Goal: Task Accomplishment & Management: Use online tool/utility

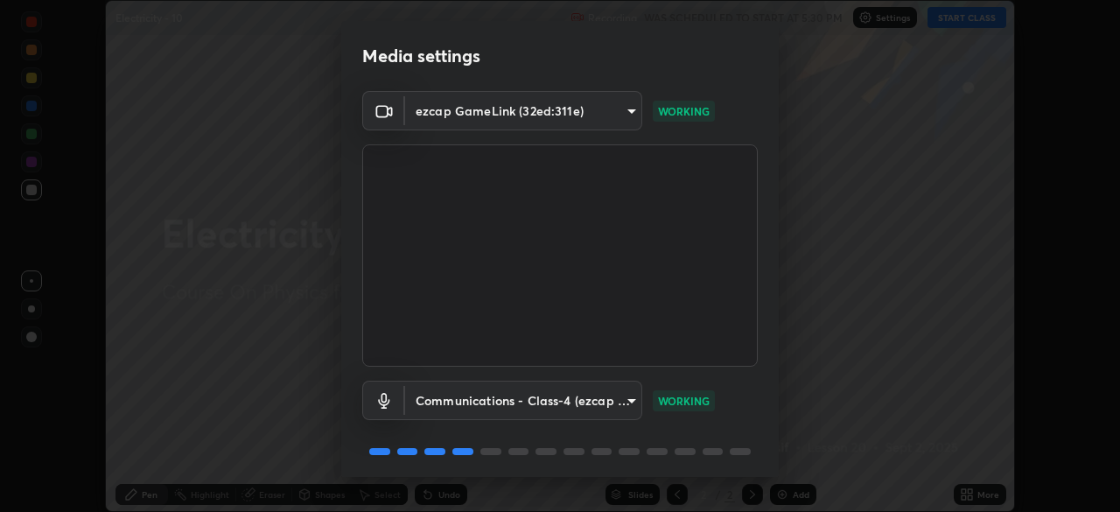
scroll to position [62, 0]
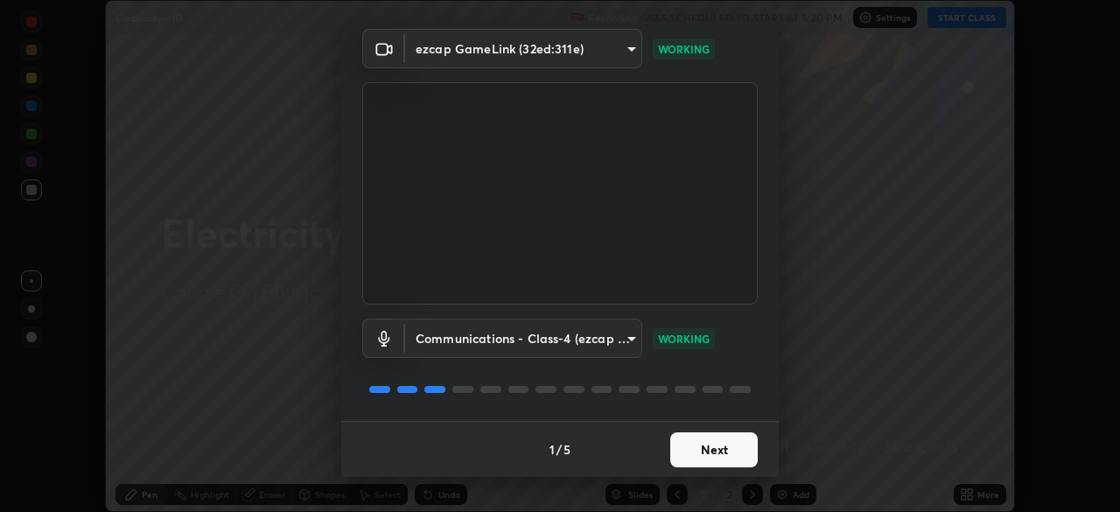
click at [728, 461] on button "Next" at bounding box center [714, 449] width 88 height 35
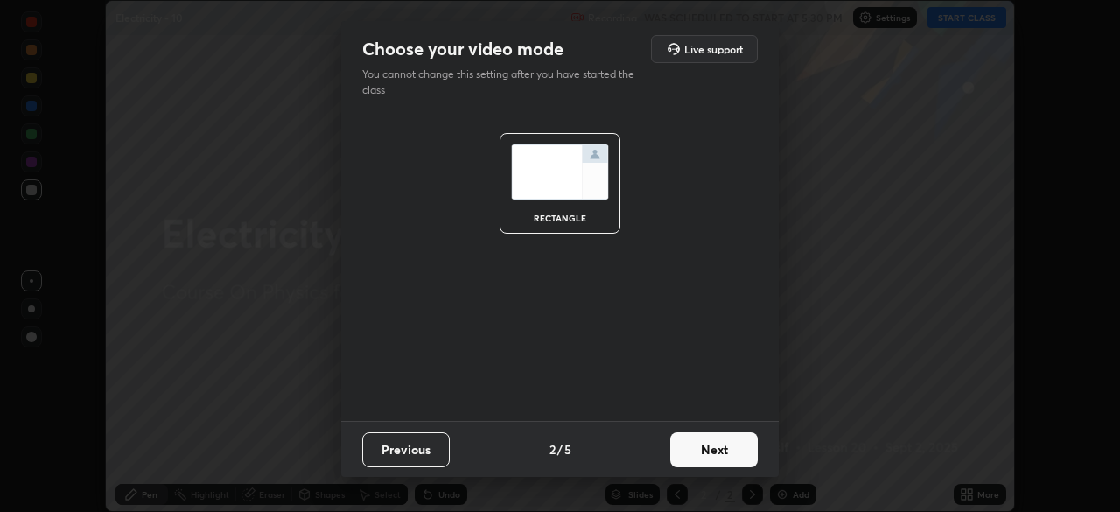
click at [727, 460] on button "Next" at bounding box center [714, 449] width 88 height 35
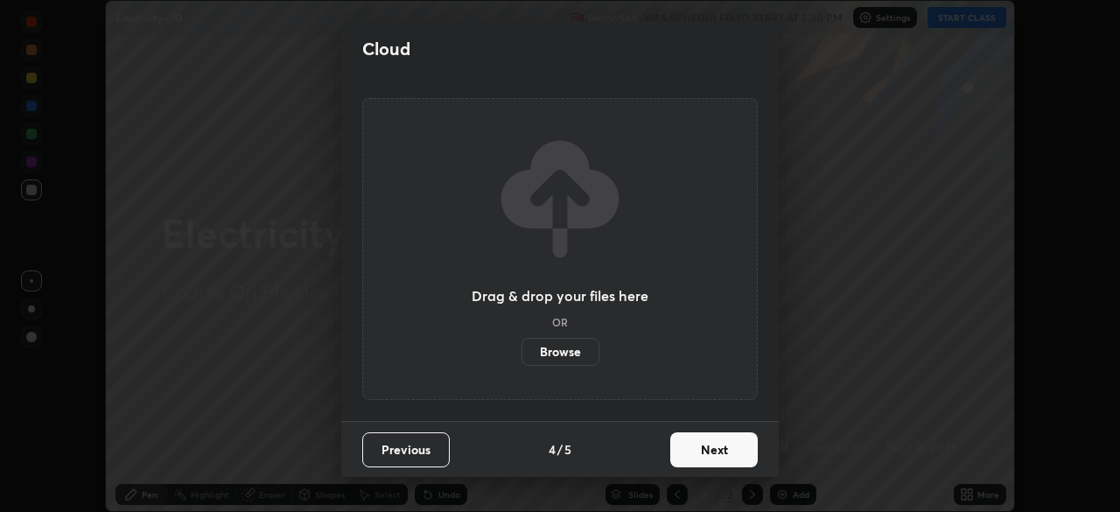
click at [727, 457] on button "Next" at bounding box center [714, 449] width 88 height 35
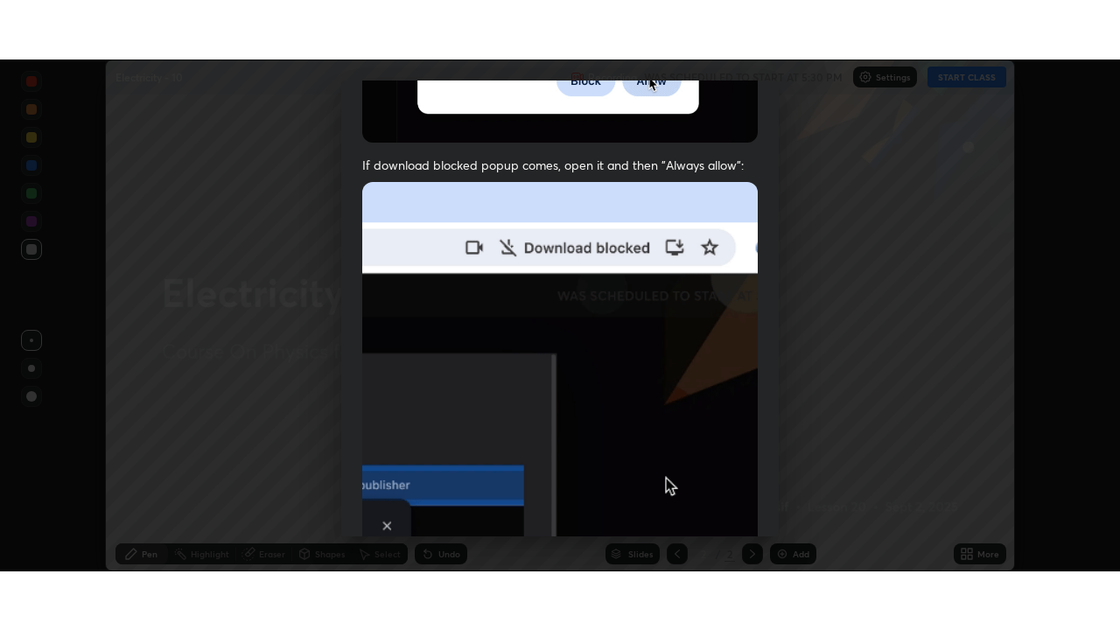
scroll to position [419, 0]
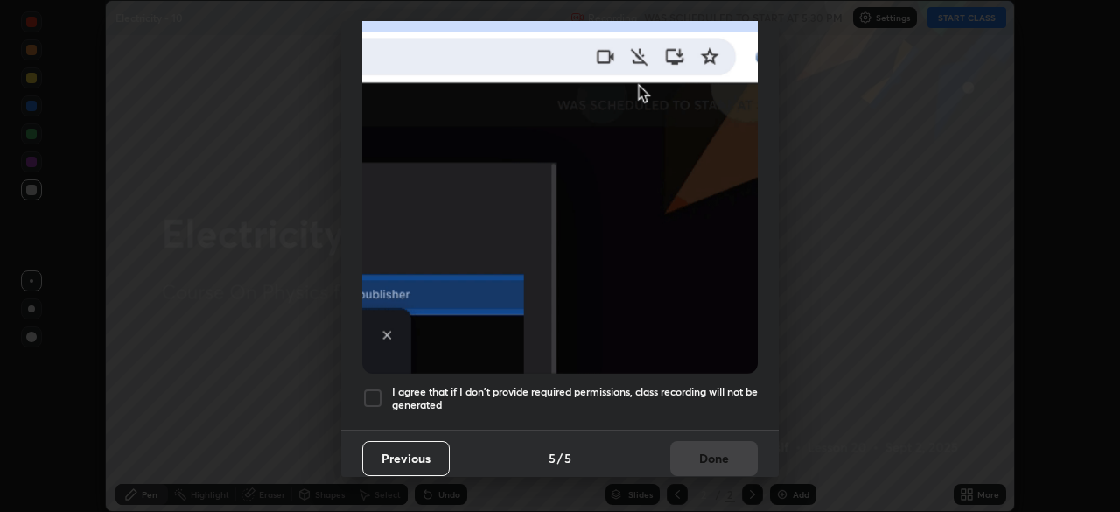
click at [377, 391] on div at bounding box center [372, 398] width 21 height 21
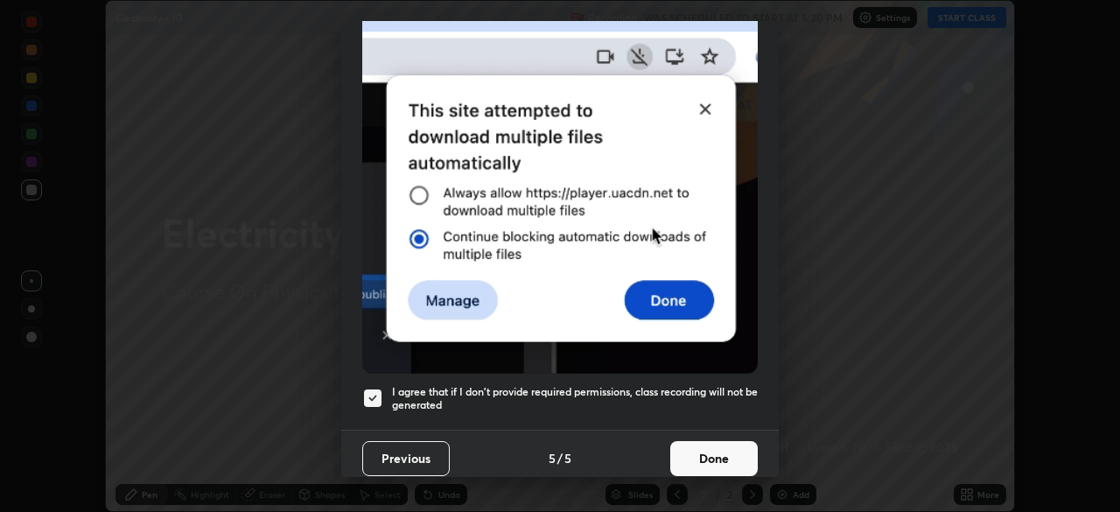
click at [731, 453] on button "Done" at bounding box center [714, 458] width 88 height 35
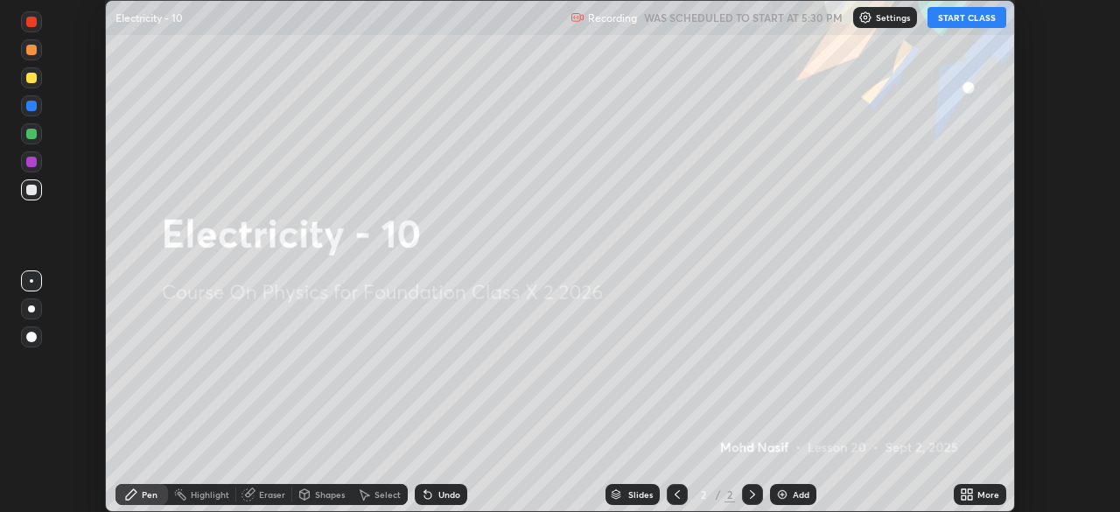
click at [983, 494] on div "More" at bounding box center [989, 494] width 22 height 9
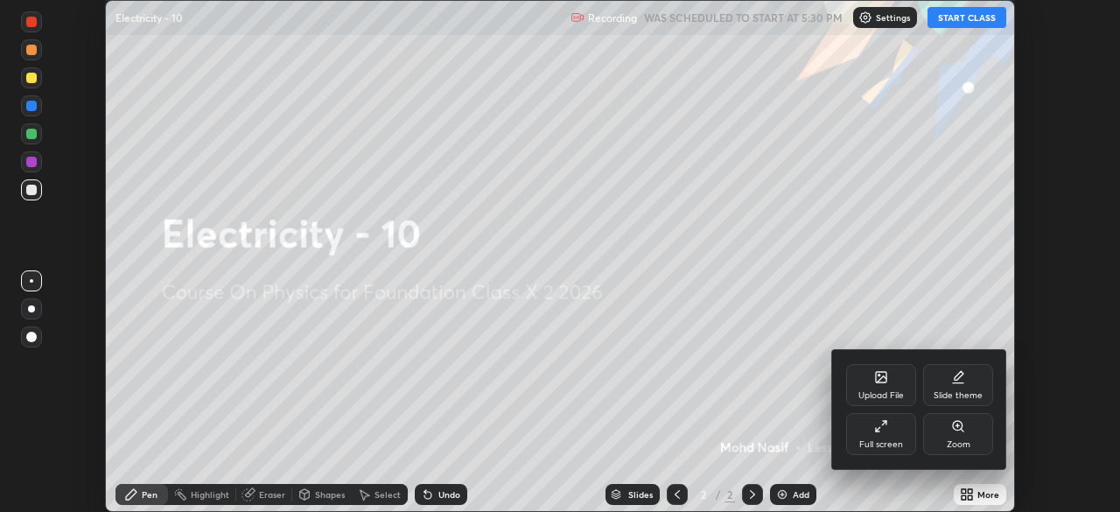
click at [891, 385] on div "Upload File" at bounding box center [881, 385] width 70 height 42
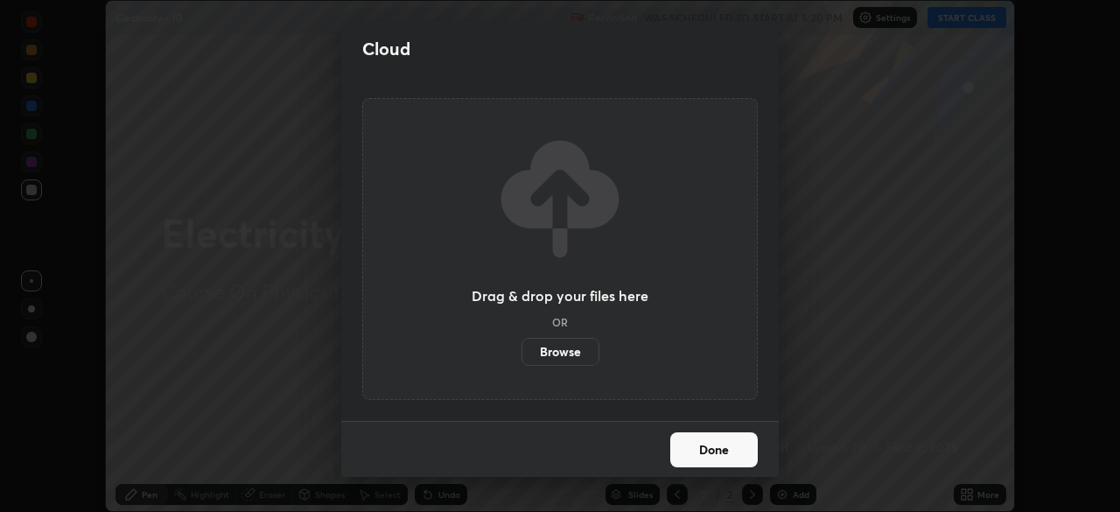
click at [585, 353] on label "Browse" at bounding box center [561, 352] width 78 height 28
click at [522, 353] on input "Browse" at bounding box center [522, 352] width 0 height 28
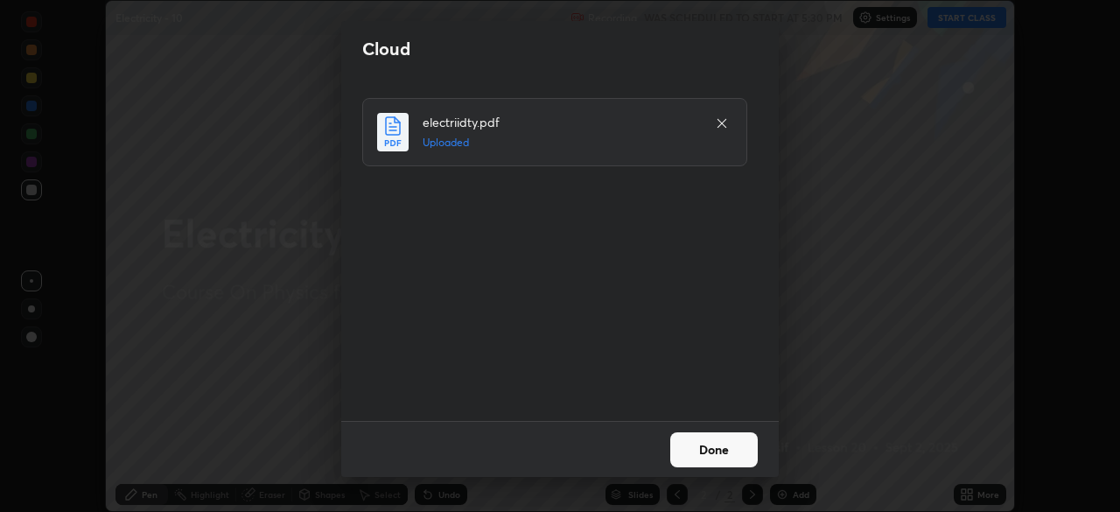
click at [724, 443] on button "Done" at bounding box center [714, 449] width 88 height 35
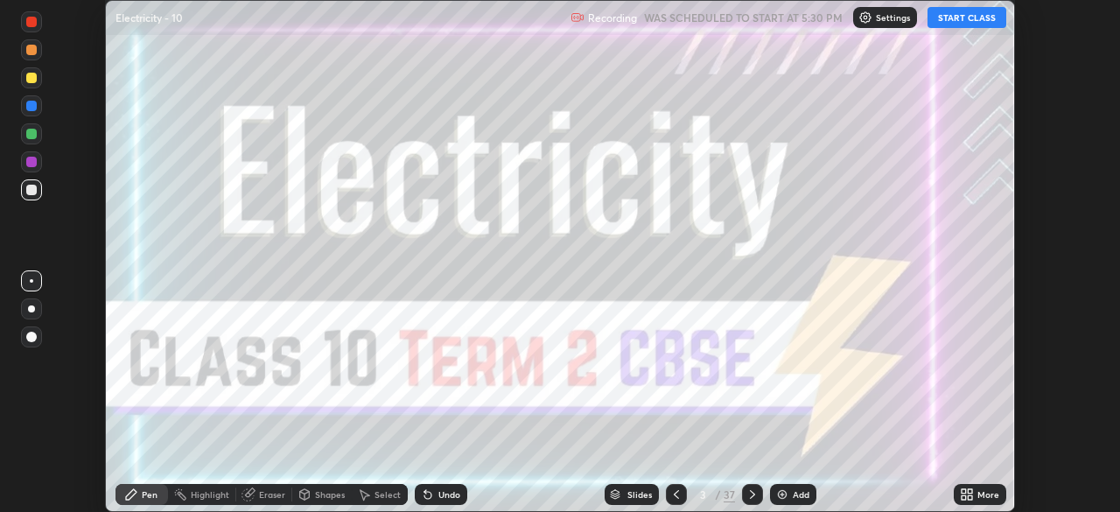
click at [751, 495] on icon at bounding box center [753, 495] width 14 height 14
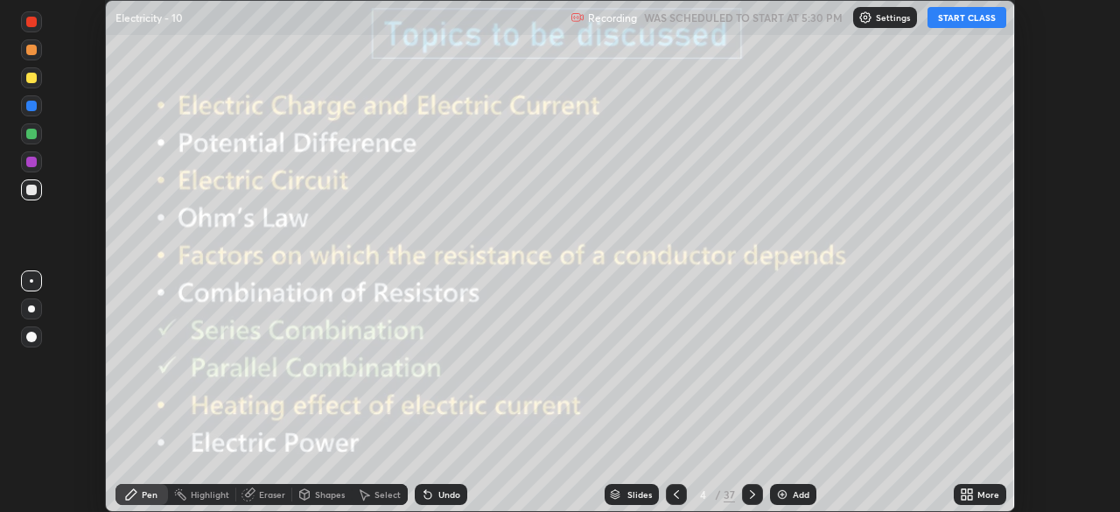
click at [781, 497] on img at bounding box center [783, 495] width 14 height 14
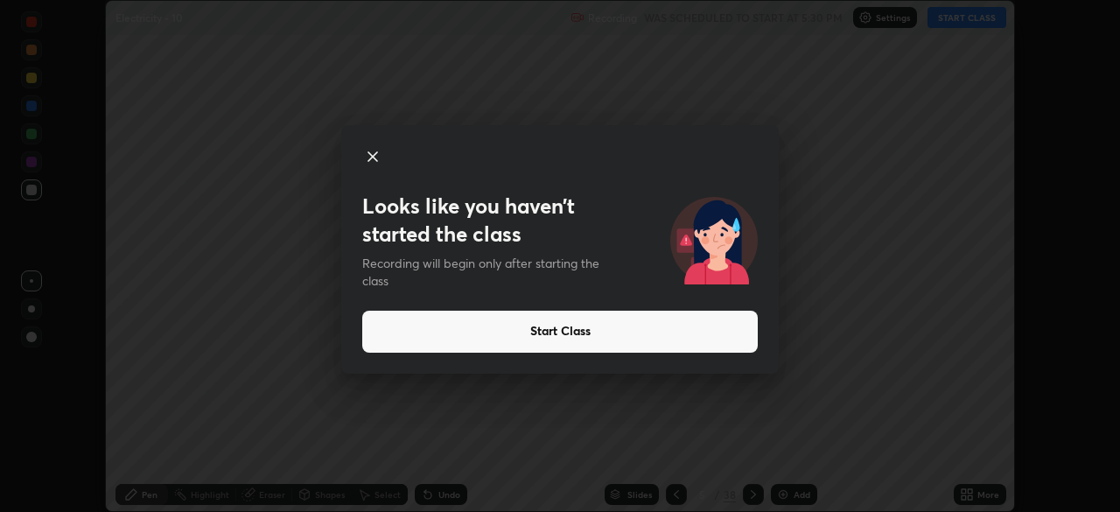
click at [579, 328] on button "Start Class" at bounding box center [560, 332] width 396 height 42
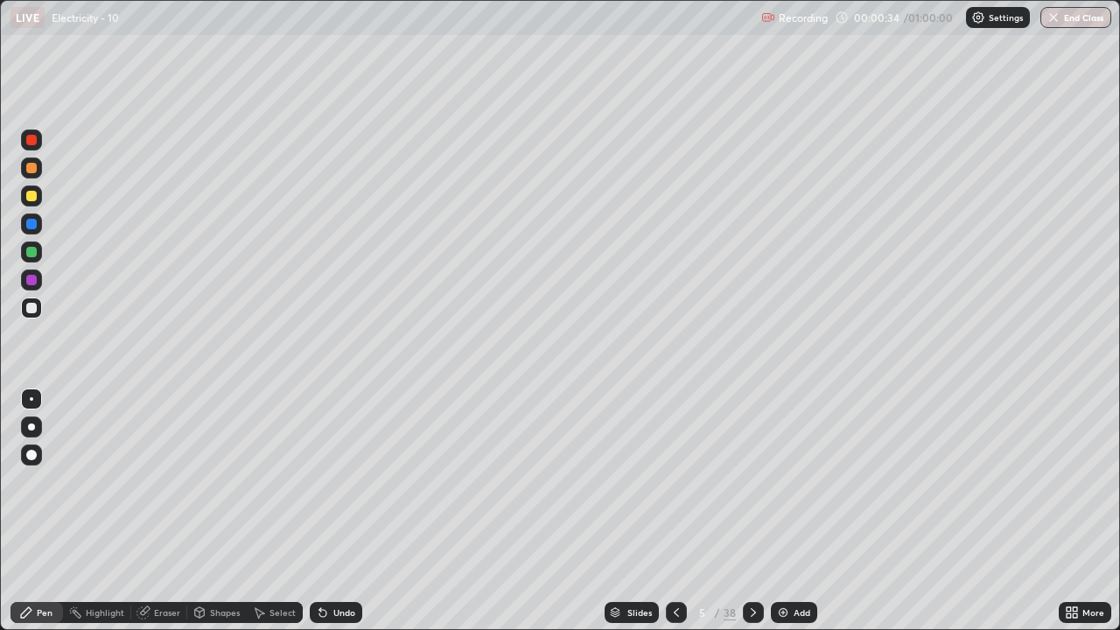
scroll to position [630, 1120]
click at [801, 511] on div "Add" at bounding box center [794, 612] width 46 height 21
click at [783, 511] on img at bounding box center [783, 613] width 14 height 14
click at [791, 511] on div "Add" at bounding box center [794, 612] width 46 height 21
click at [677, 511] on icon at bounding box center [677, 613] width 14 height 14
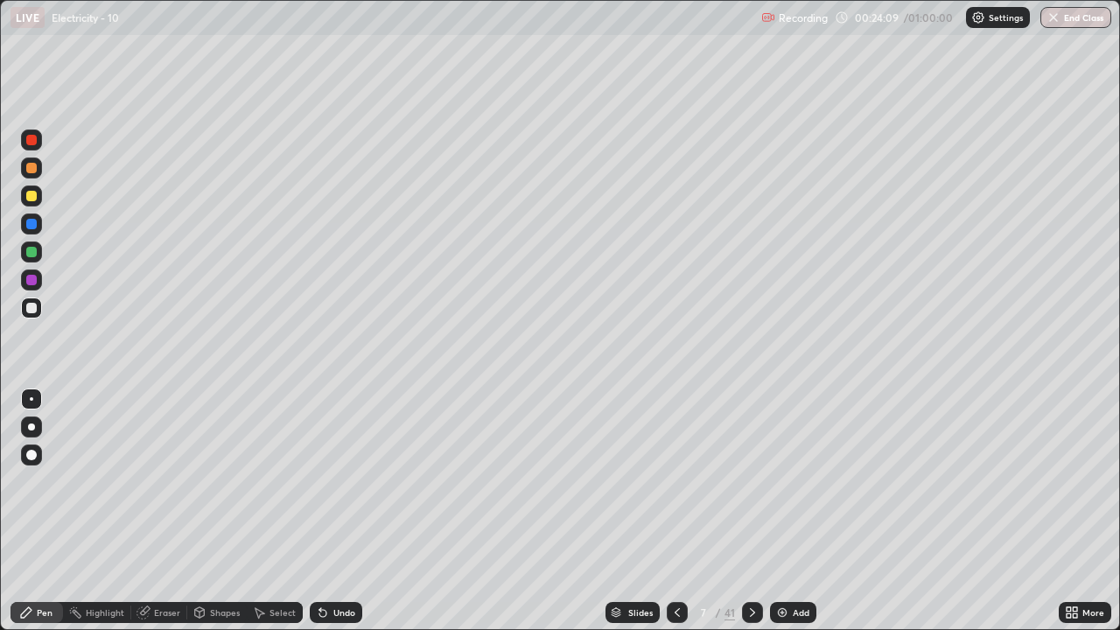
click at [783, 511] on div "Add" at bounding box center [793, 612] width 46 height 21
click at [791, 511] on div "Add" at bounding box center [793, 612] width 46 height 21
click at [799, 511] on div "Add" at bounding box center [802, 612] width 17 height 9
click at [219, 511] on div "Shapes" at bounding box center [225, 612] width 30 height 9
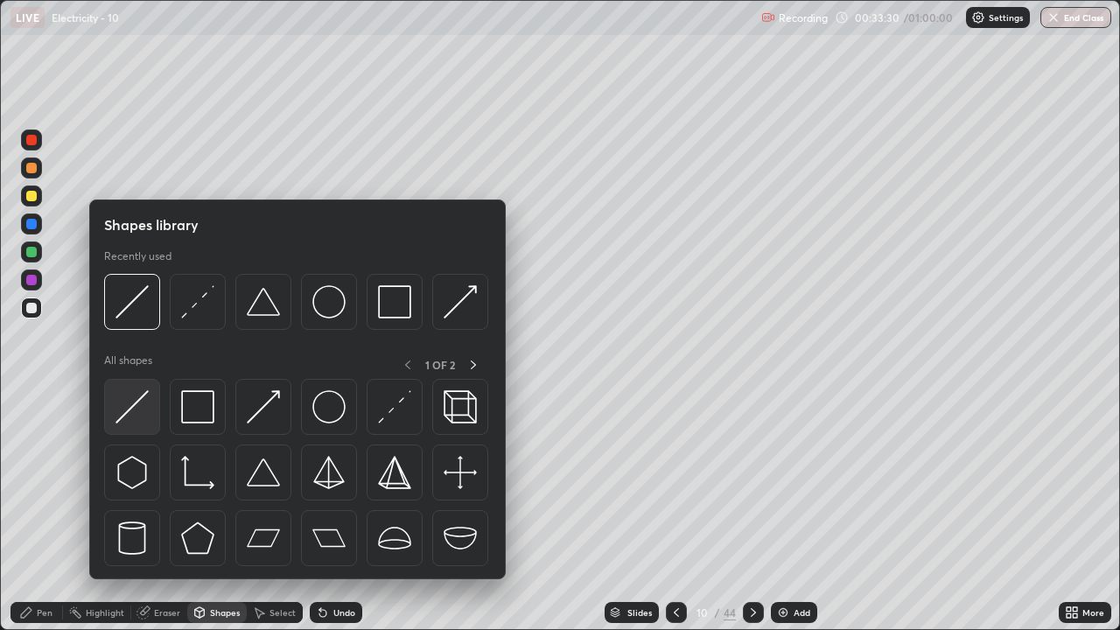
click at [138, 416] on img at bounding box center [132, 406] width 33 height 33
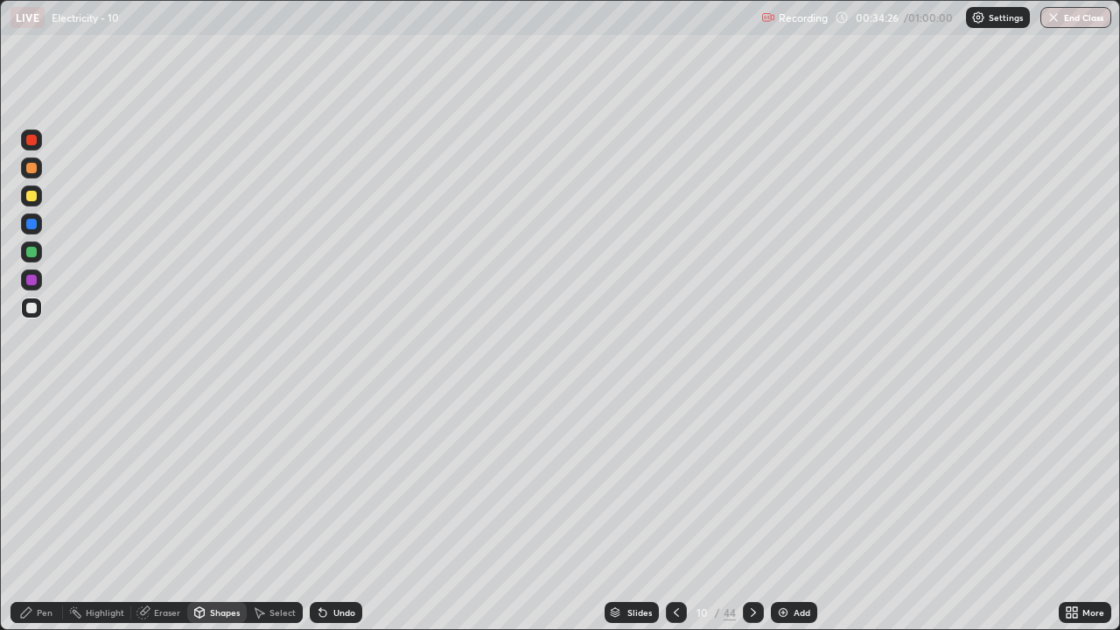
click at [34, 511] on div "Pen" at bounding box center [37, 612] width 53 height 21
click at [1073, 11] on button "End Class" at bounding box center [1076, 17] width 71 height 21
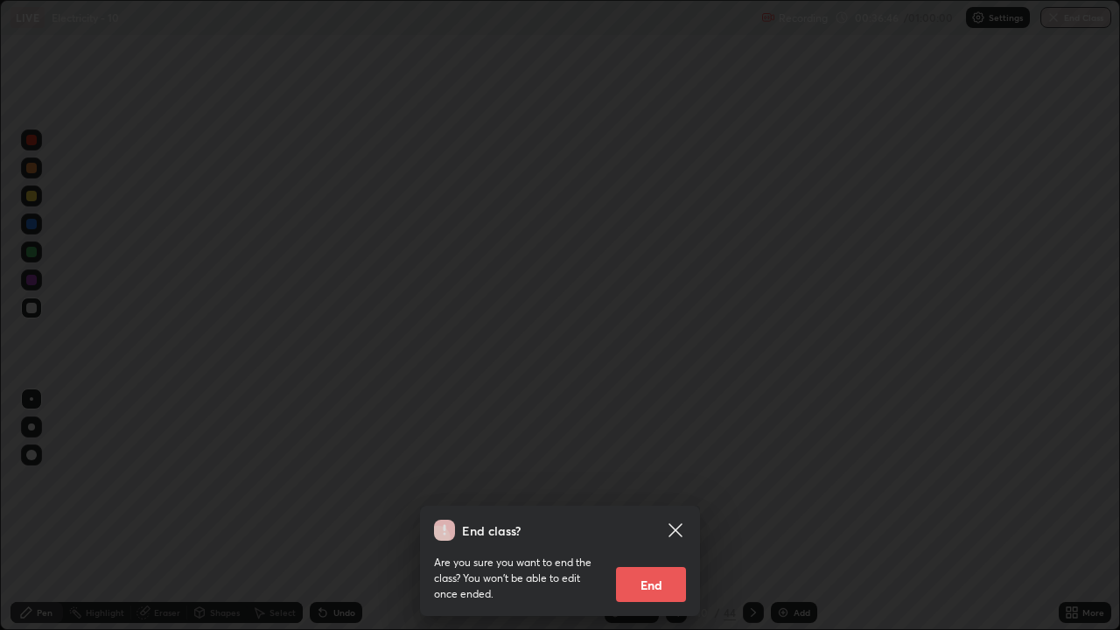
click at [665, 511] on button "End" at bounding box center [651, 584] width 70 height 35
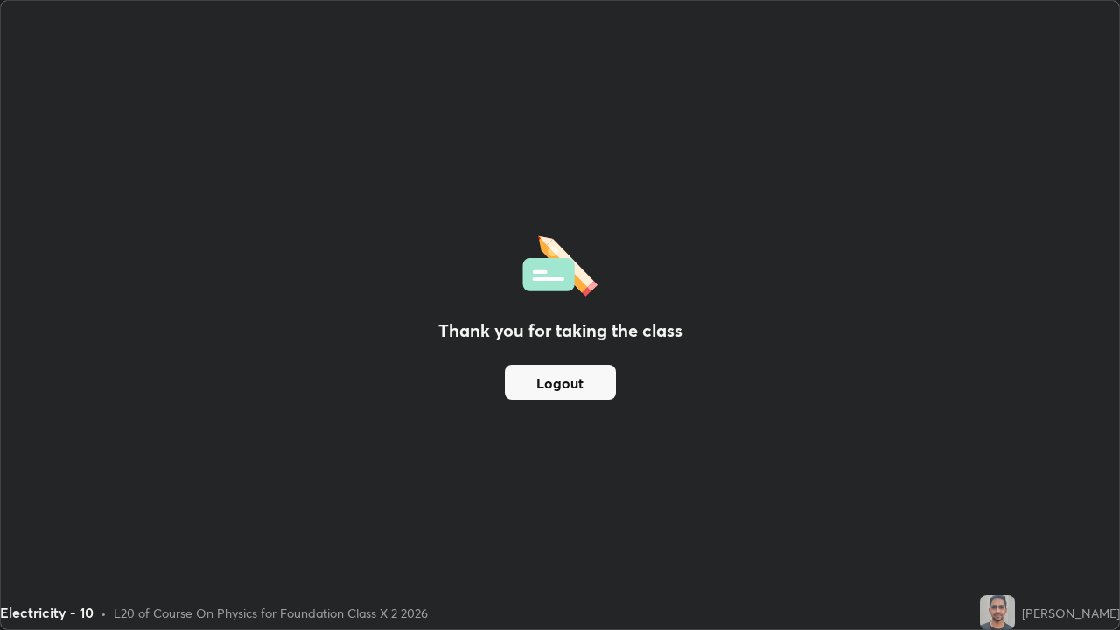
click at [648, 511] on div "Thank you for taking the class Logout" at bounding box center [560, 315] width 1119 height 628
click at [647, 511] on div "Thank you for taking the class Logout" at bounding box center [560, 315] width 1119 height 628
